Goal: Obtain resource: Obtain resource

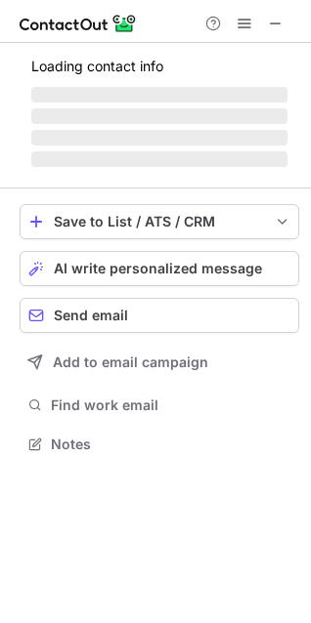
scroll to position [9, 9]
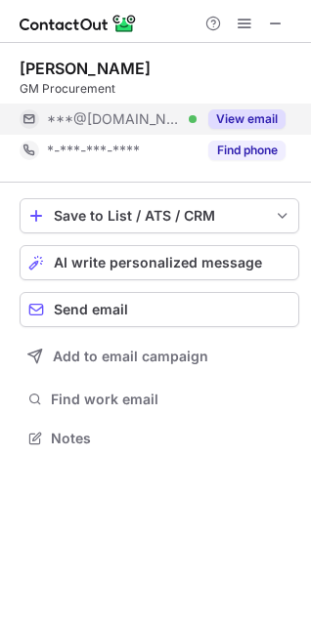
click at [224, 115] on button "View email" at bounding box center [246, 119] width 77 height 20
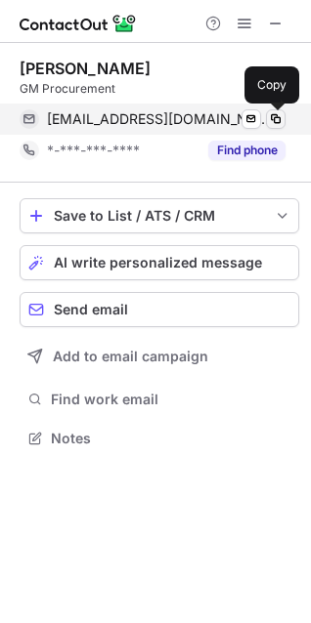
click at [269, 123] on span at bounding box center [276, 119] width 16 height 16
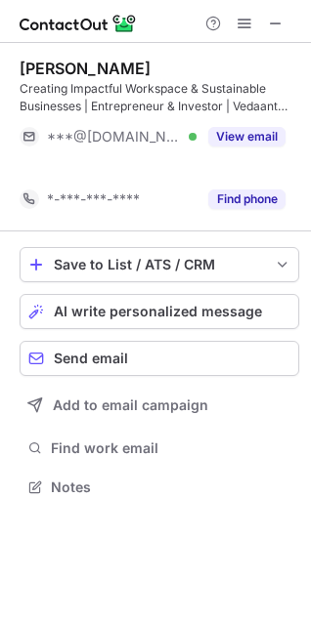
scroll to position [442, 311]
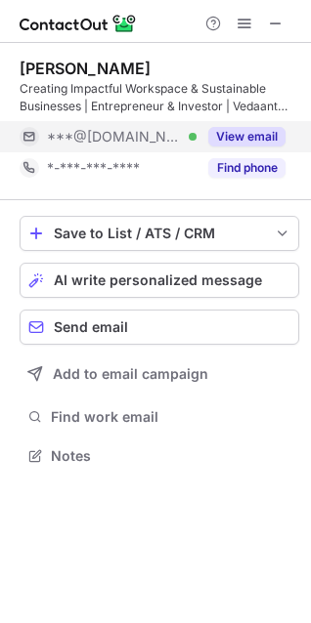
click at [233, 139] on button "View email" at bounding box center [246, 137] width 77 height 20
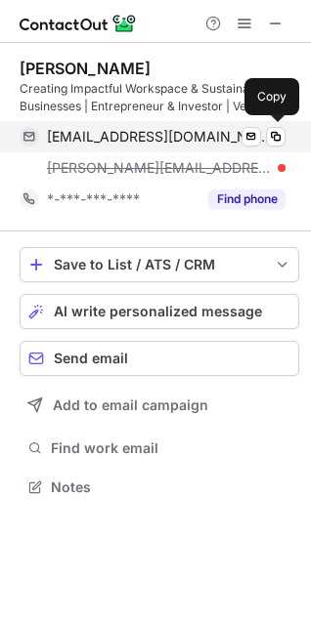
scroll to position [473, 311]
click at [275, 137] on span at bounding box center [276, 137] width 16 height 16
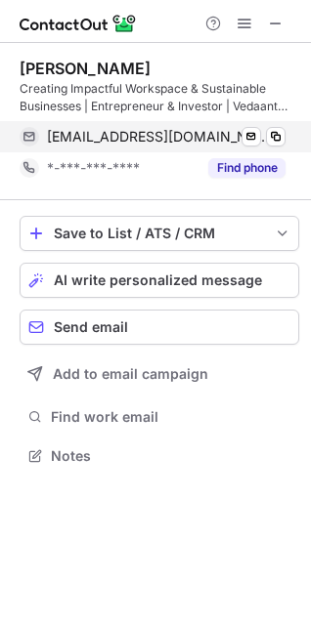
scroll to position [442, 311]
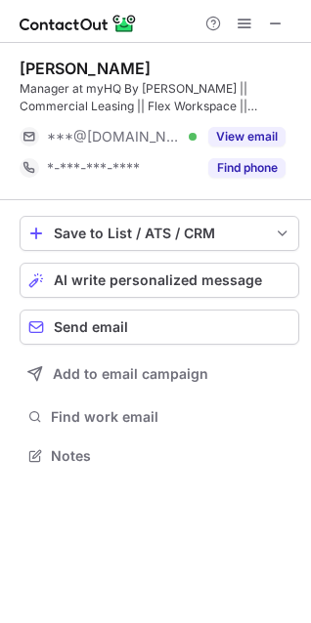
scroll to position [442, 311]
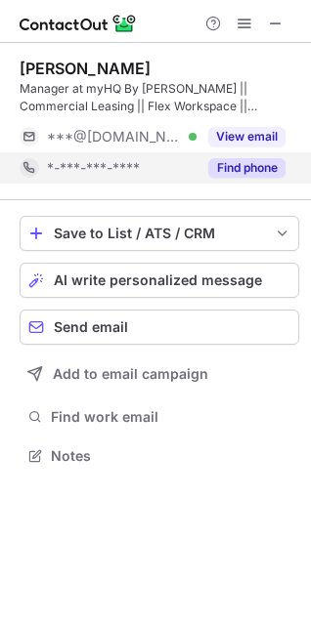
click at [269, 167] on button "Find phone" at bounding box center [246, 168] width 77 height 20
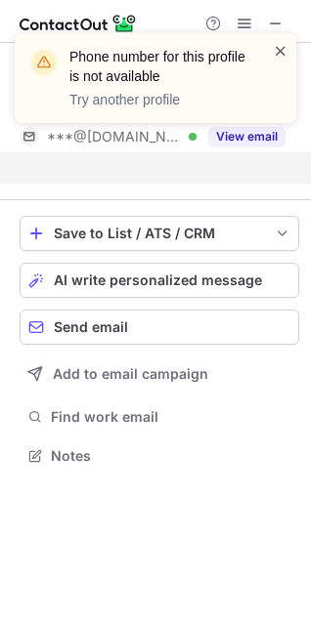
click at [279, 54] on span at bounding box center [281, 51] width 16 height 20
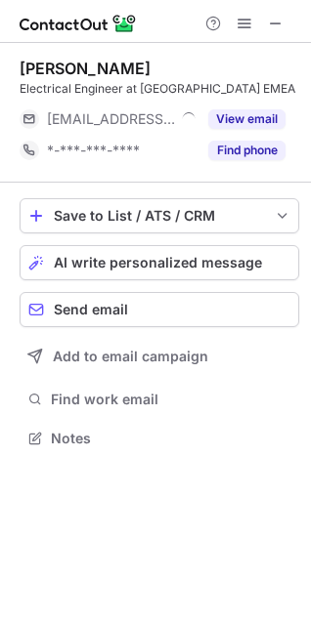
scroll to position [9, 9]
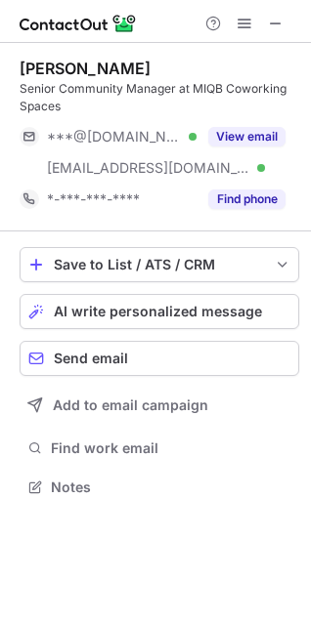
scroll to position [473, 311]
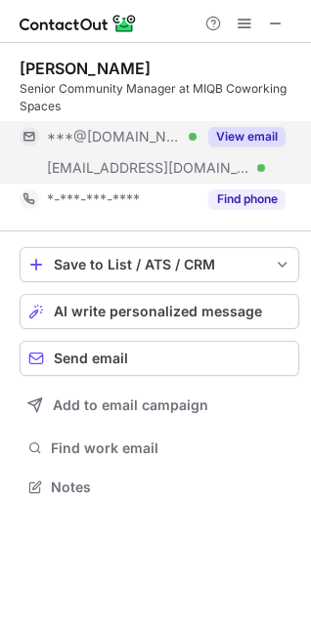
click at [263, 133] on button "View email" at bounding box center [246, 137] width 77 height 20
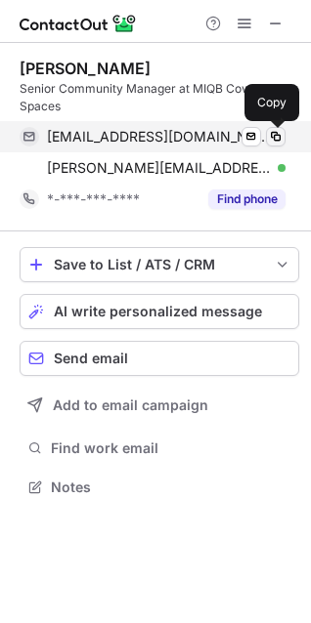
click at [280, 139] on span at bounding box center [276, 137] width 16 height 16
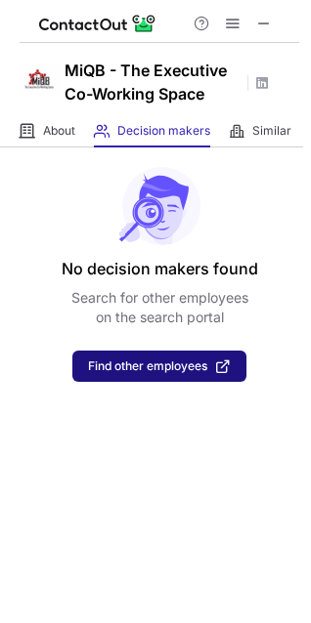
click at [154, 361] on span "Find other employees" at bounding box center [147, 366] width 119 height 14
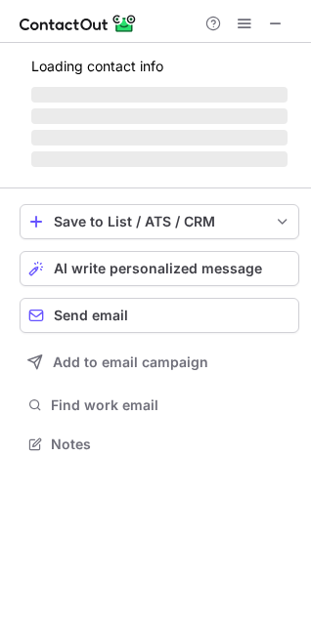
scroll to position [406, 311]
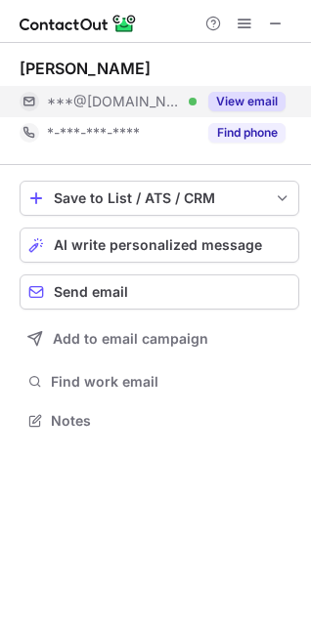
click at [229, 102] on button "View email" at bounding box center [246, 102] width 77 height 20
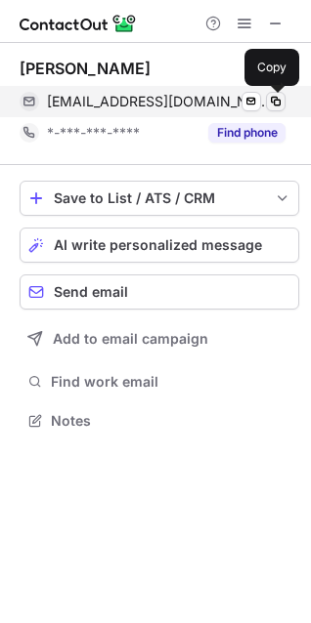
click at [274, 101] on span at bounding box center [276, 102] width 16 height 16
